Goal: Find specific page/section: Find specific page/section

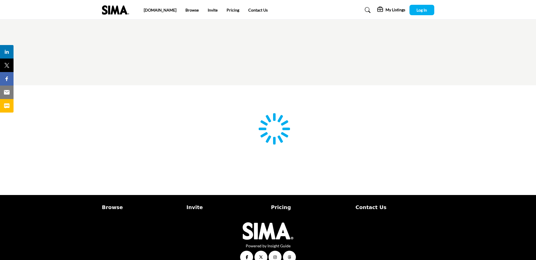
scroll to position [11, 0]
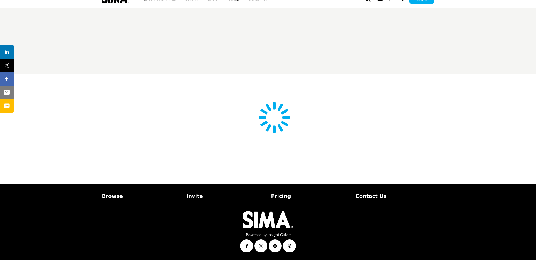
type input "**********"
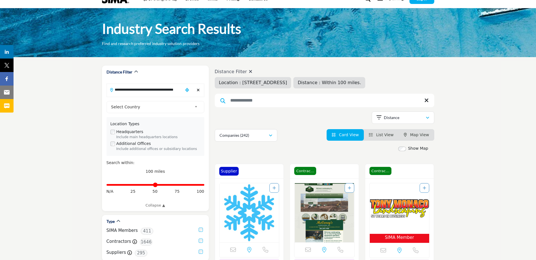
drag, startPoint x: 460, startPoint y: 1, endPoint x: 471, endPoint y: 197, distance: 196.9
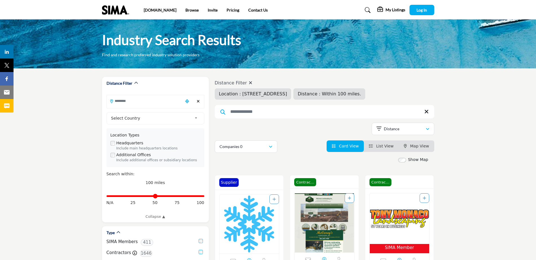
type input "**********"
